Goal: Information Seeking & Learning: Learn about a topic

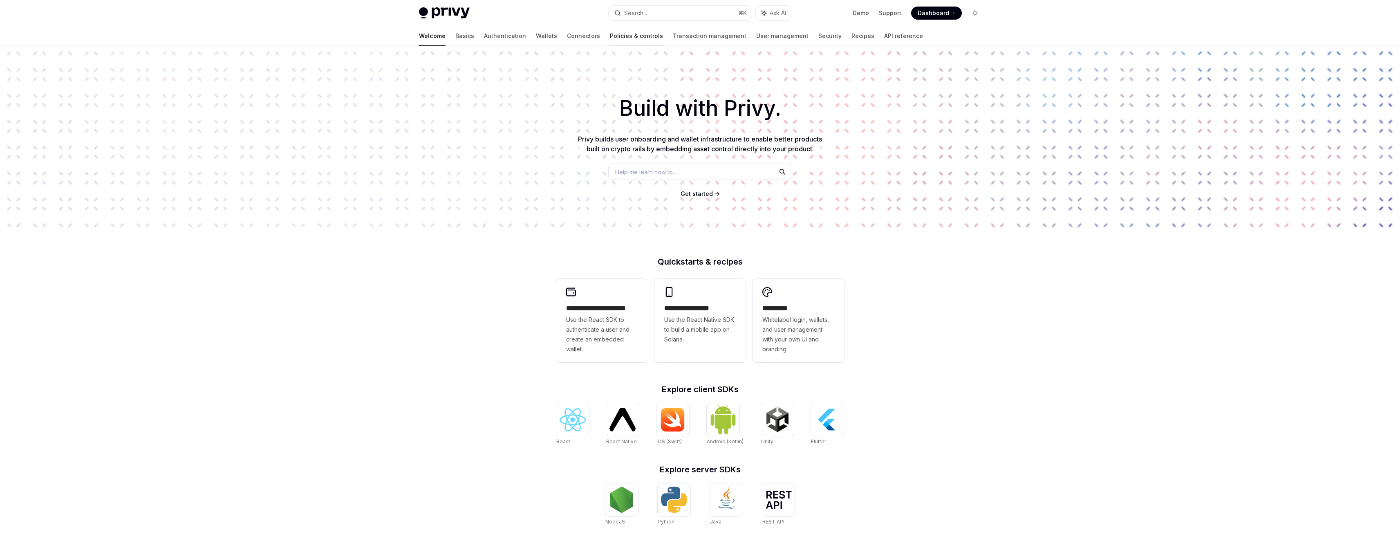
click at [610, 36] on link "Policies & controls" at bounding box center [636, 36] width 53 height 20
click at [693, 321] on span "Use the React Native SDK to build a mobile app on Solana." at bounding box center [700, 329] width 72 height 29
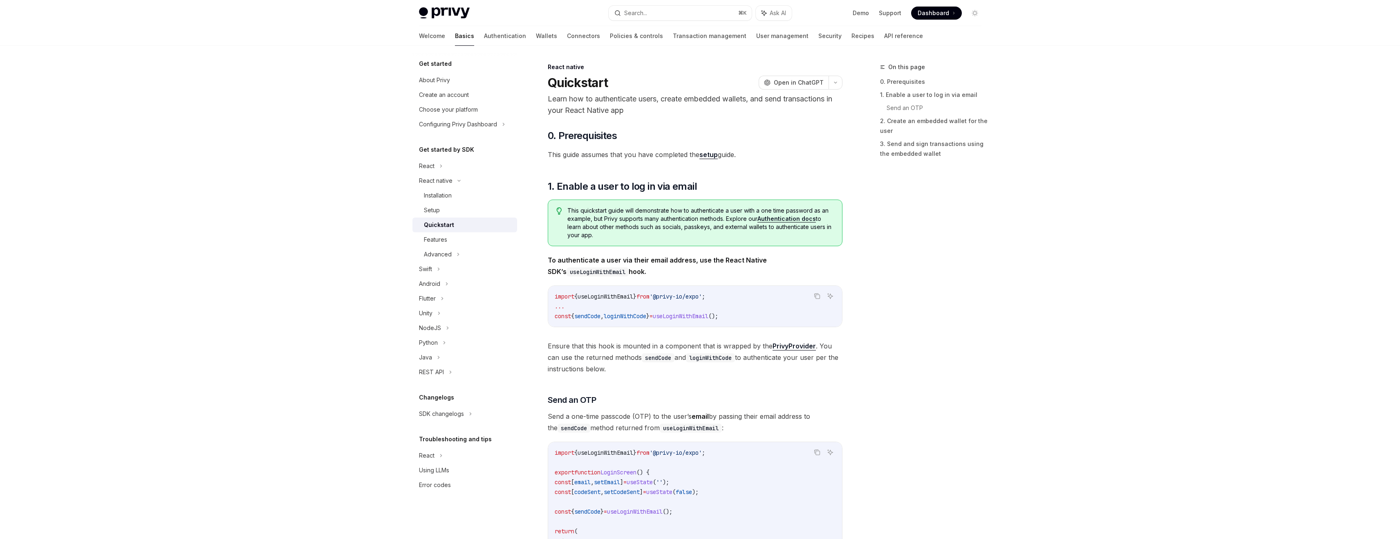
type textarea "*"
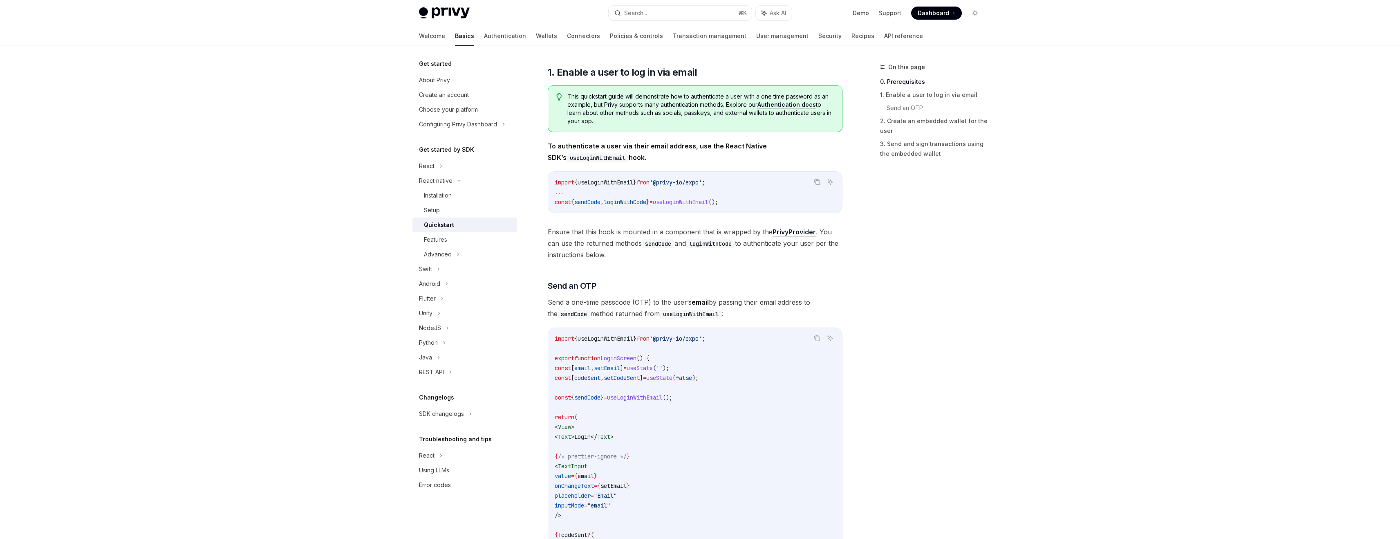
scroll to position [105, 0]
